Goal: Transaction & Acquisition: Purchase product/service

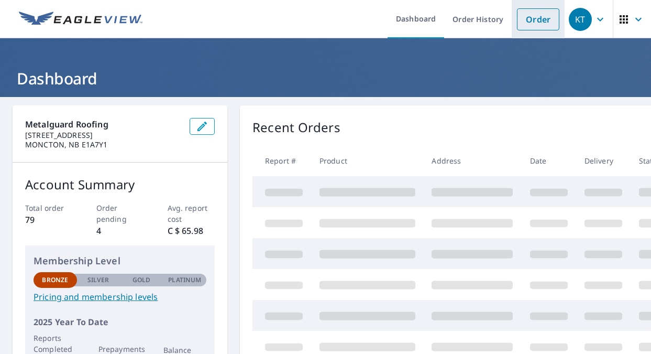
click at [529, 18] on link "Order" at bounding box center [538, 19] width 42 height 22
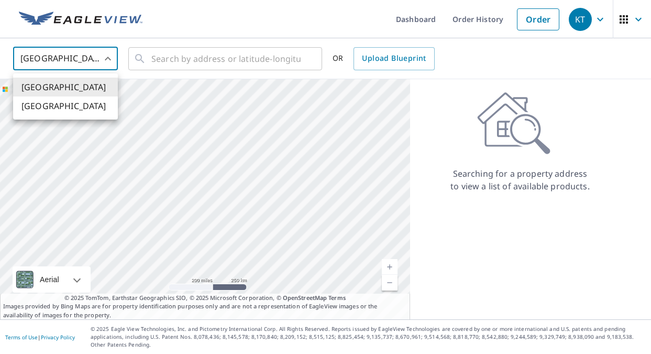
click at [54, 71] on body "KT KT Dashboard Order History Order KT United States US ​ ​ OR Upload Blueprint…" at bounding box center [325, 177] width 651 height 354
click at [58, 105] on li "[GEOGRAPHIC_DATA]" at bounding box center [65, 105] width 105 height 19
type input "CA"
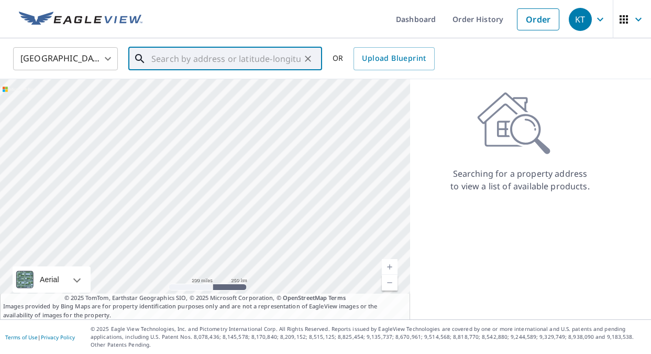
click at [207, 58] on input "text" at bounding box center [225, 58] width 149 height 29
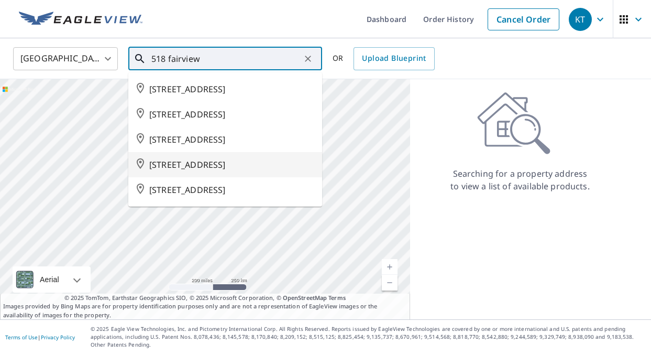
click at [220, 171] on span "[STREET_ADDRESS]" at bounding box center [231, 164] width 165 height 13
type input "[STREET_ADDRESS]"
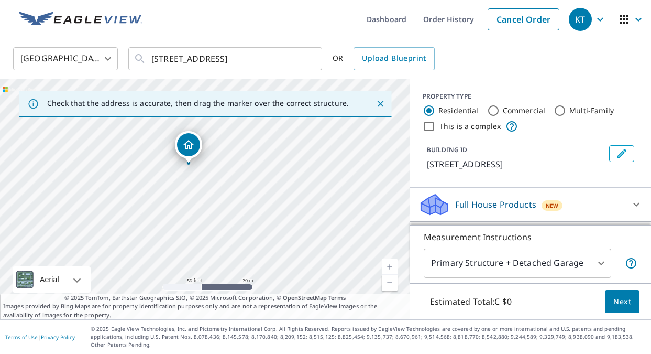
drag, startPoint x: 194, startPoint y: 157, endPoint x: 186, endPoint y: 151, distance: 9.7
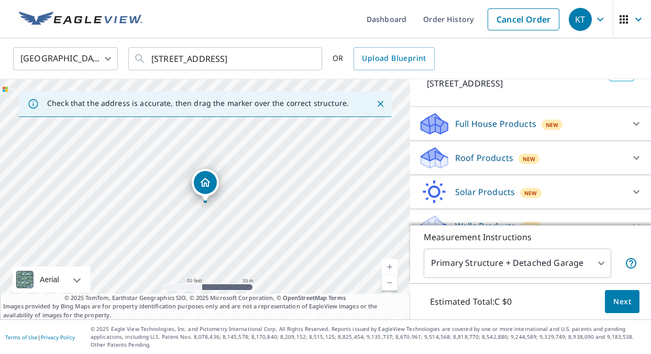
scroll to position [81, 0]
click at [540, 170] on div "Roof Products New" at bounding box center [521, 157] width 205 height 25
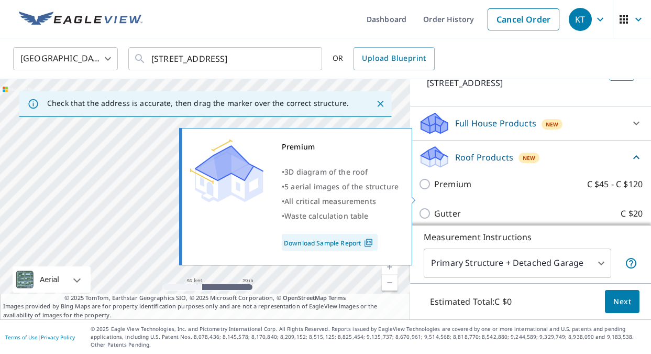
click at [462, 190] on p "Premium" at bounding box center [452, 184] width 37 height 13
click at [434, 190] on input "Premium C $45 - C $120" at bounding box center [427, 184] width 16 height 13
checkbox input "true"
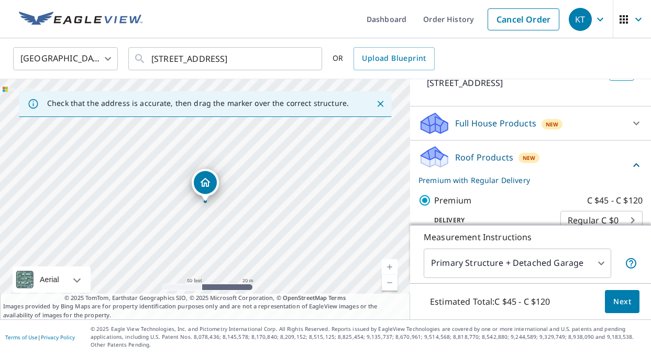
click at [485, 268] on body "KT KT Dashboard Order History Cancel Order KT Canada [GEOGRAPHIC_DATA] ​ [STREE…" at bounding box center [325, 177] width 651 height 354
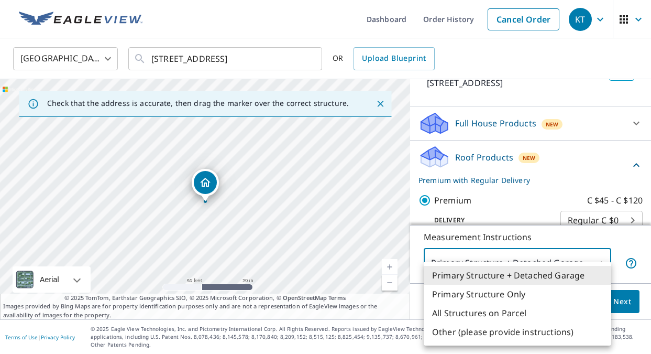
click at [484, 293] on li "Primary Structure Only" at bounding box center [518, 294] width 188 height 19
type input "2"
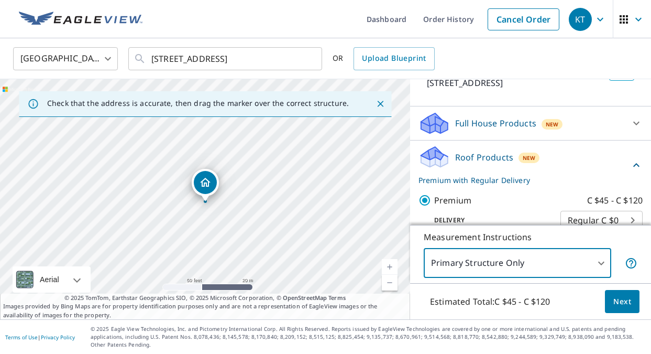
click at [617, 307] on span "Next" at bounding box center [623, 301] width 18 height 13
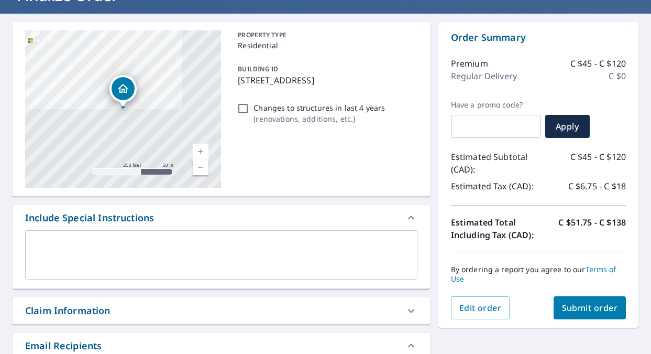
scroll to position [91, 0]
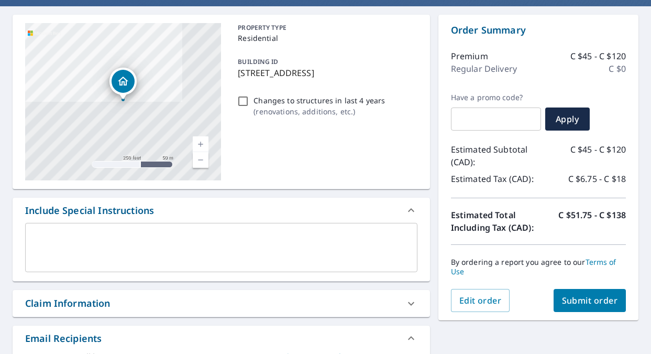
click at [599, 300] on span "Submit order" at bounding box center [590, 300] width 56 height 12
